Goal: Task Accomplishment & Management: Manage account settings

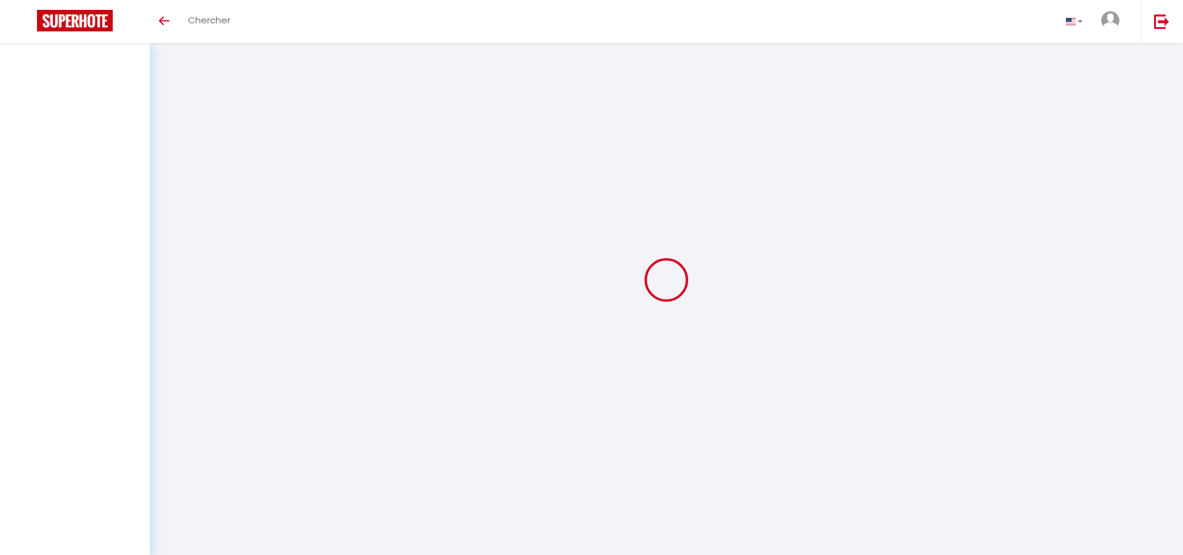
select select
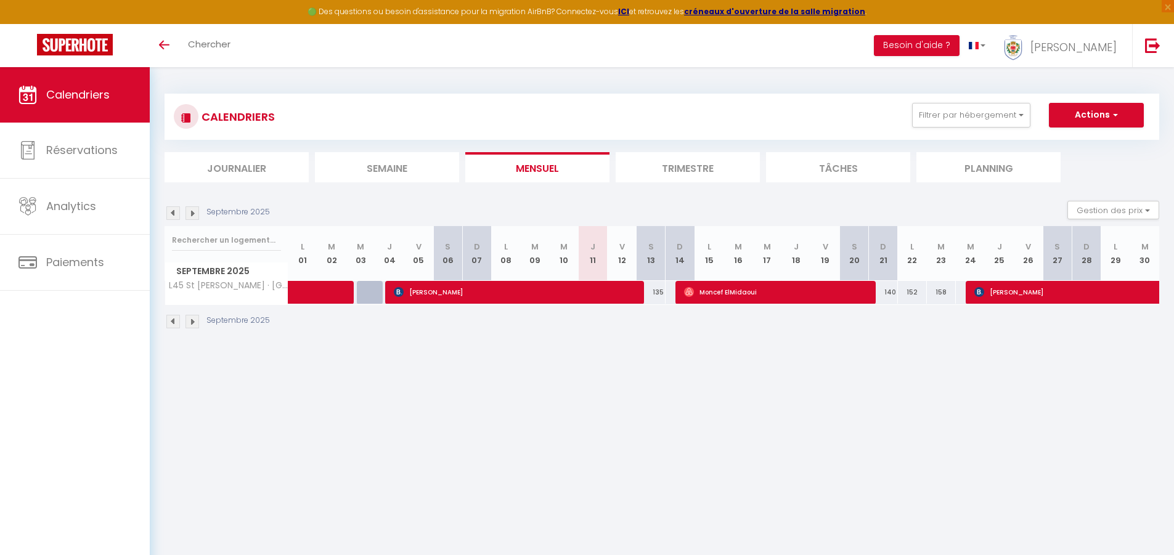
select select
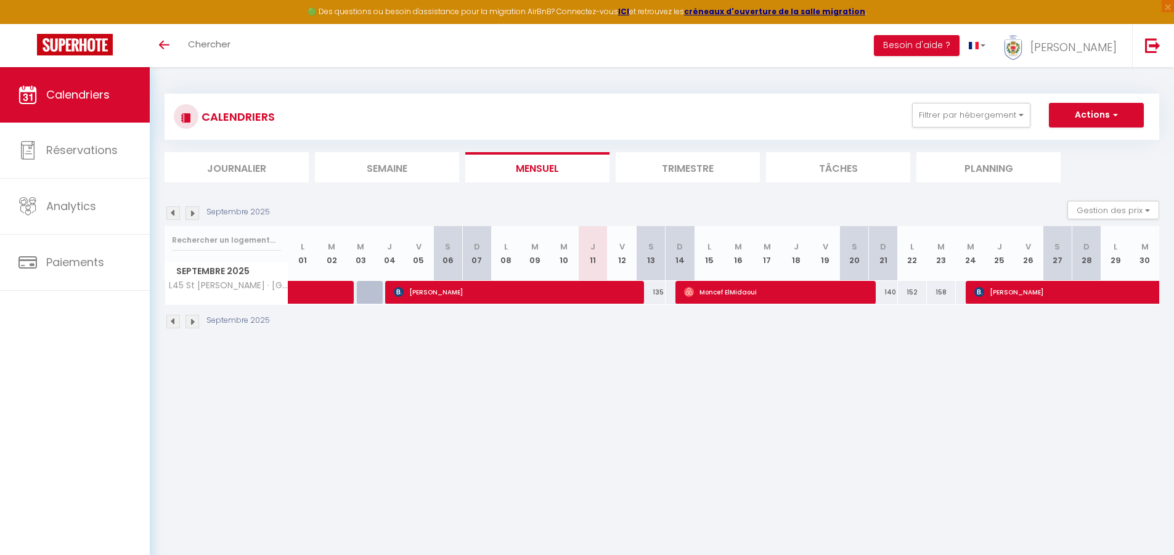
select select
click at [1011, 293] on span "[PERSON_NAME]" at bounding box center [1115, 291] width 283 height 23
select select "OK"
select select "KO"
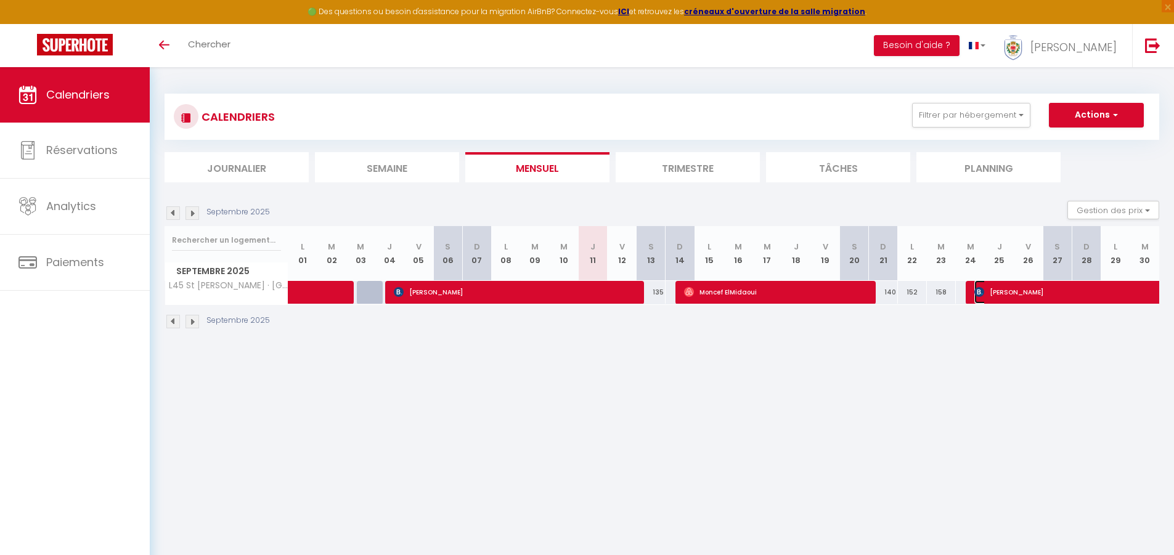
select select "0"
select select "1"
select select
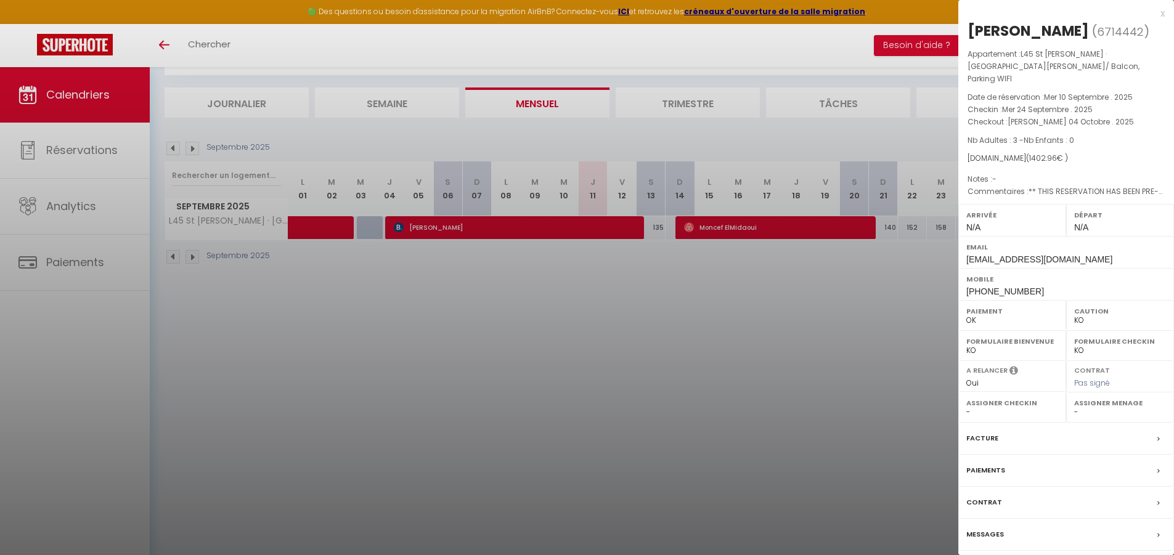
scroll to position [67, 0]
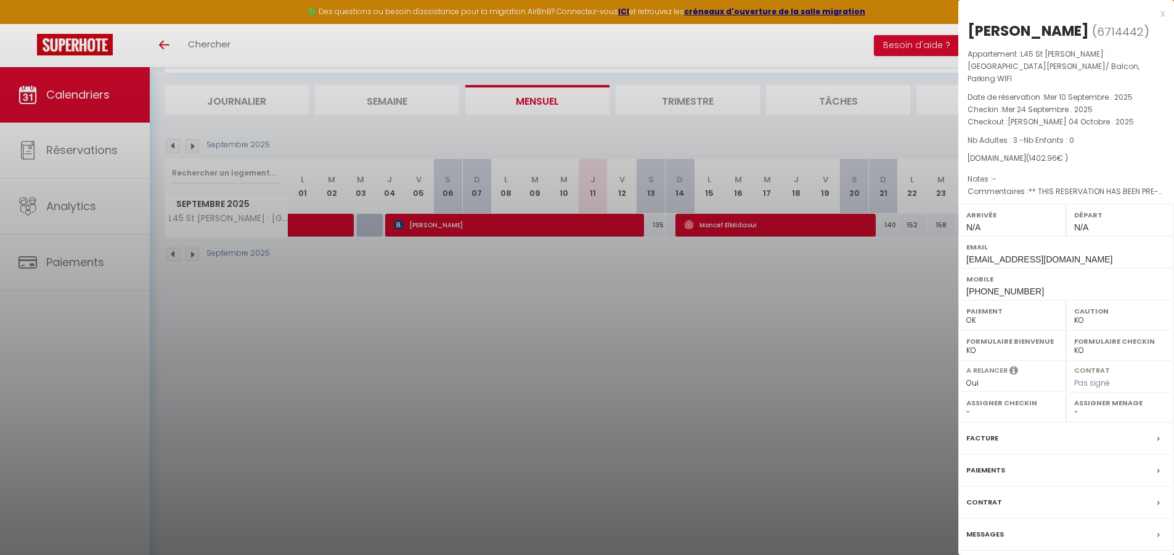
click at [661, 373] on div at bounding box center [587, 277] width 1174 height 555
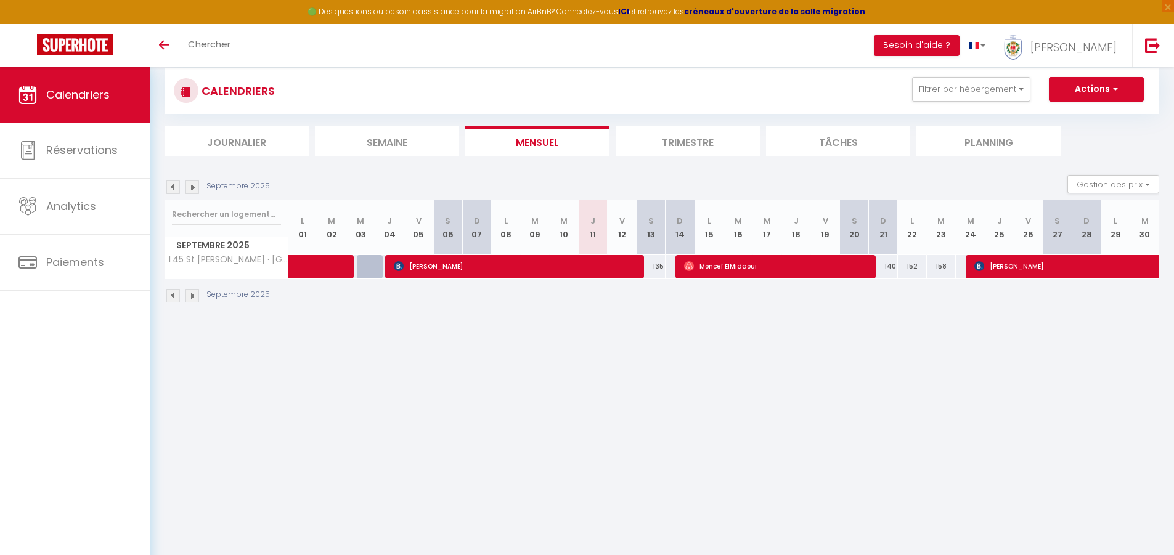
scroll to position [6, 0]
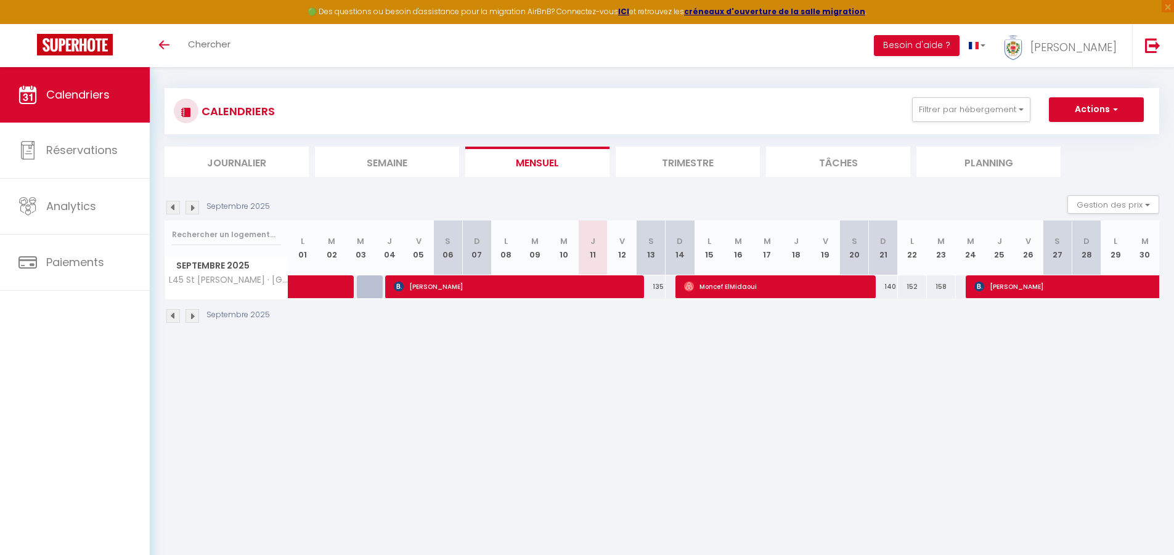
click at [191, 210] on img at bounding box center [192, 208] width 14 height 14
